Goal: Browse casually

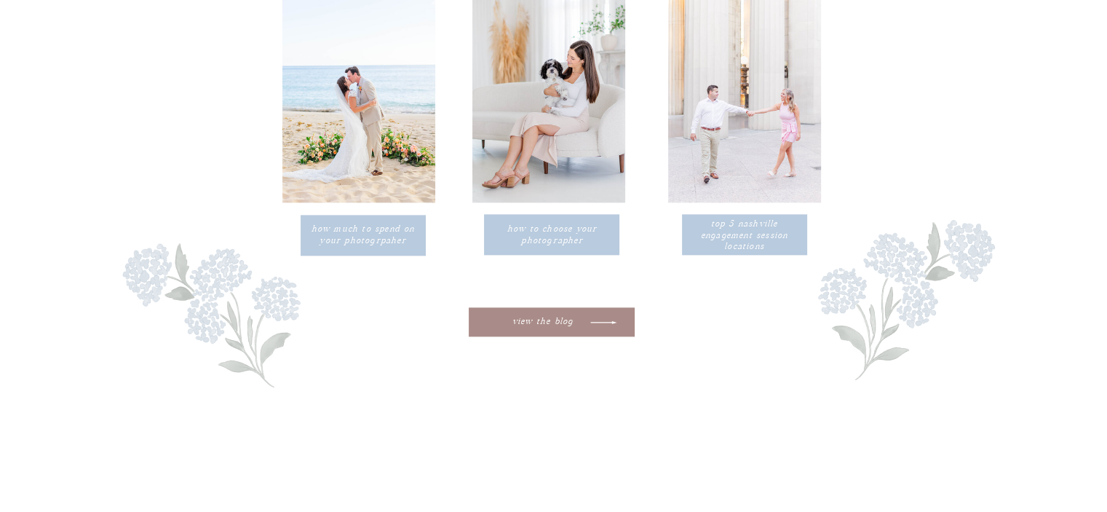
scroll to position [1790, 0]
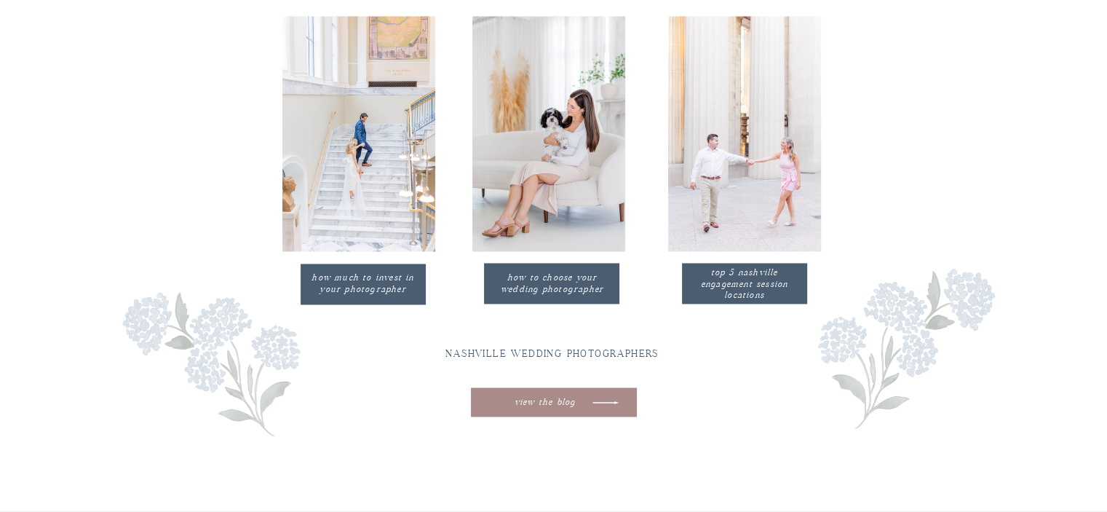
scroll to position [2401, 0]
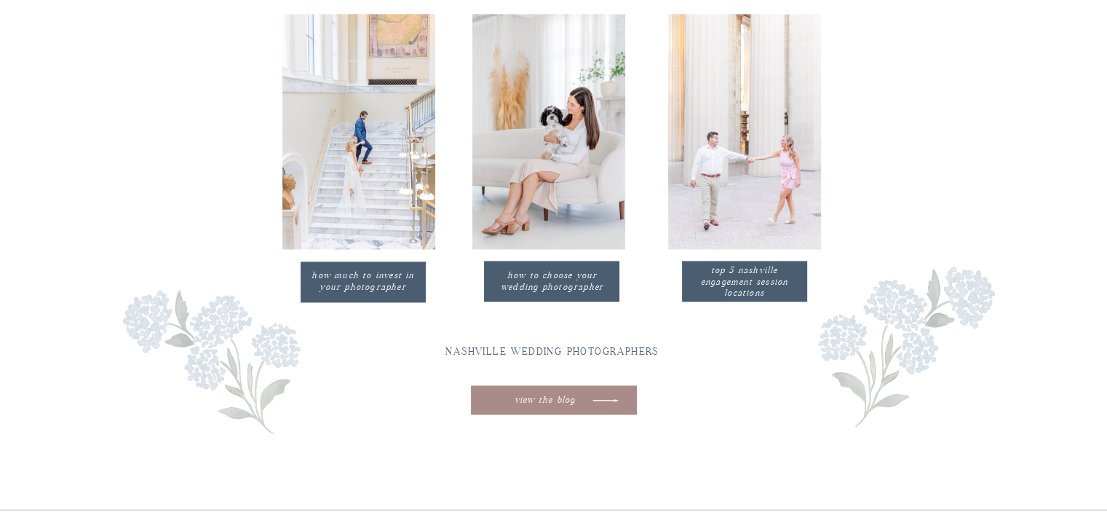
click at [542, 350] on h2 "Nashville wedding photographers" at bounding box center [552, 351] width 303 height 18
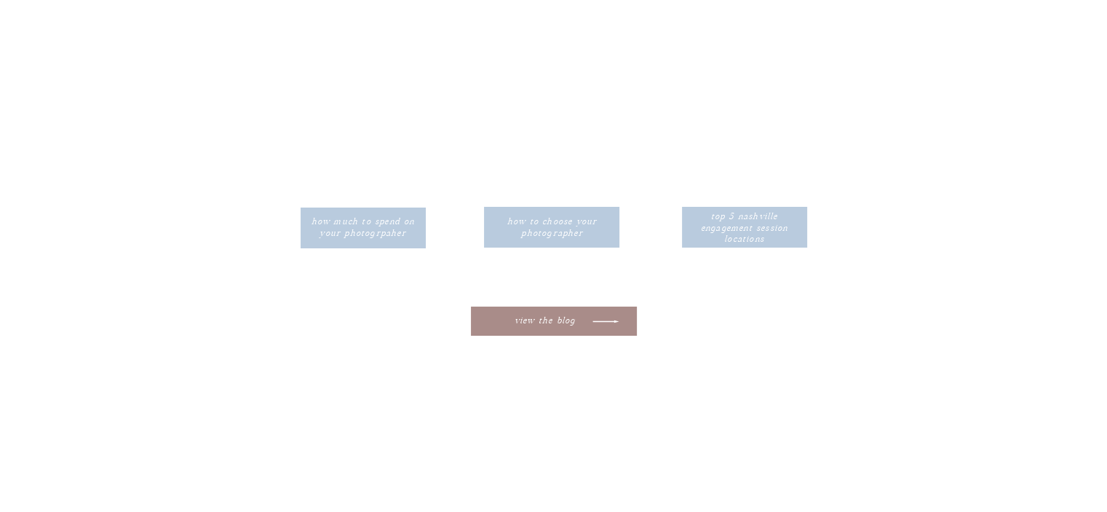
scroll to position [5351, 0]
